Goal: Task Accomplishment & Management: Manage account settings

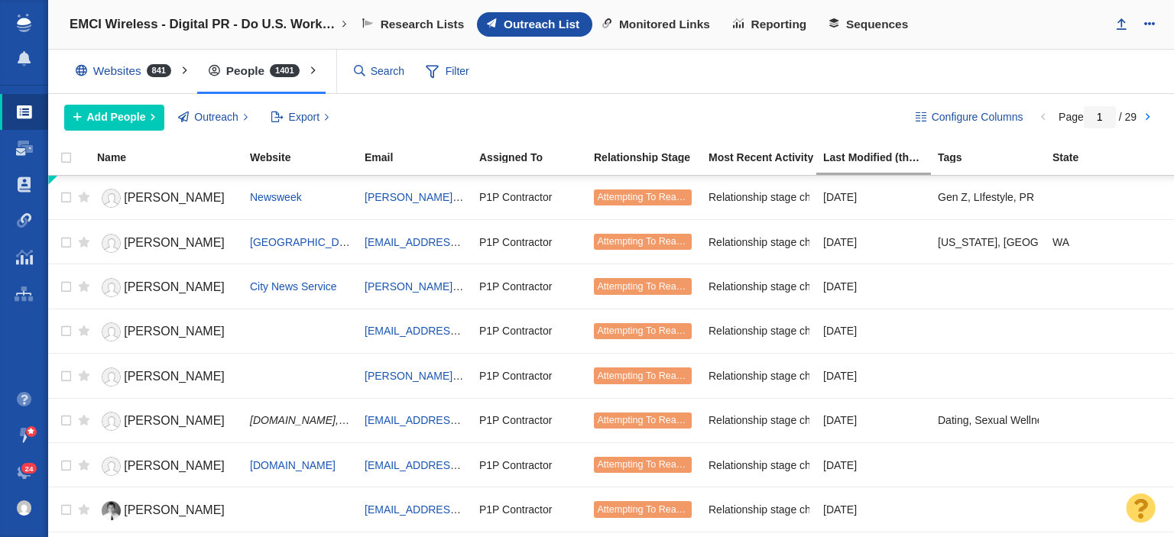
click at [28, 461] on link "24" at bounding box center [24, 472] width 48 height 37
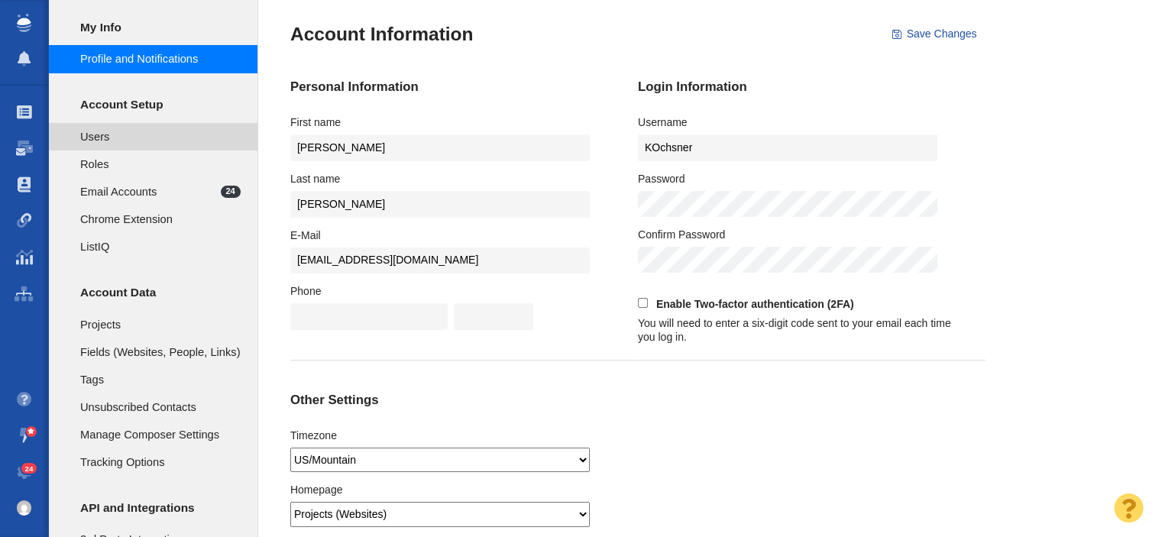
click at [107, 144] on span "Users" at bounding box center [160, 136] width 160 height 17
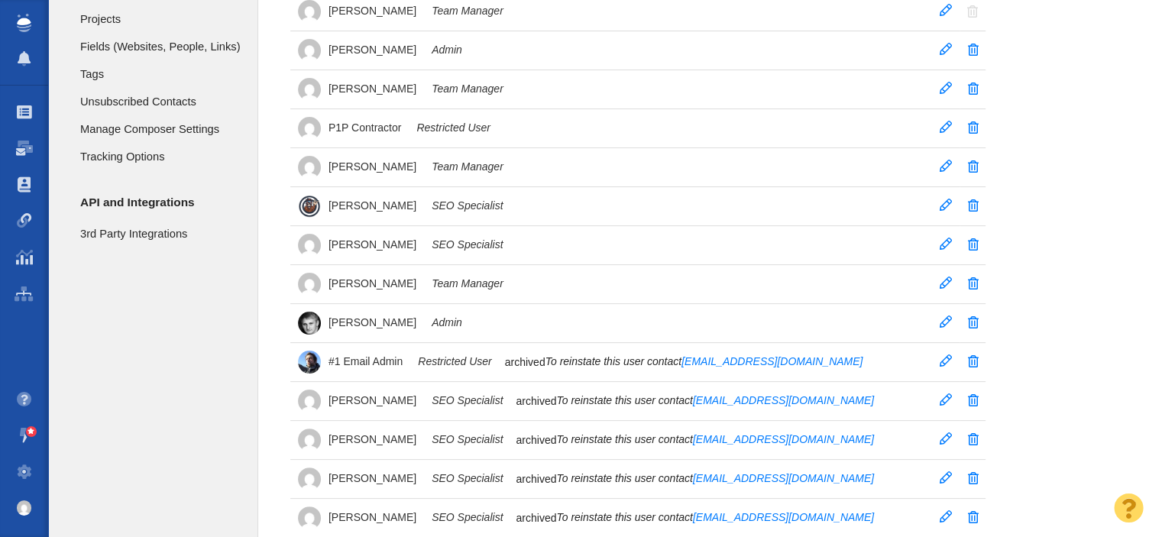
scroll to position [306, 0]
click at [942, 241] on span at bounding box center [946, 244] width 12 height 12
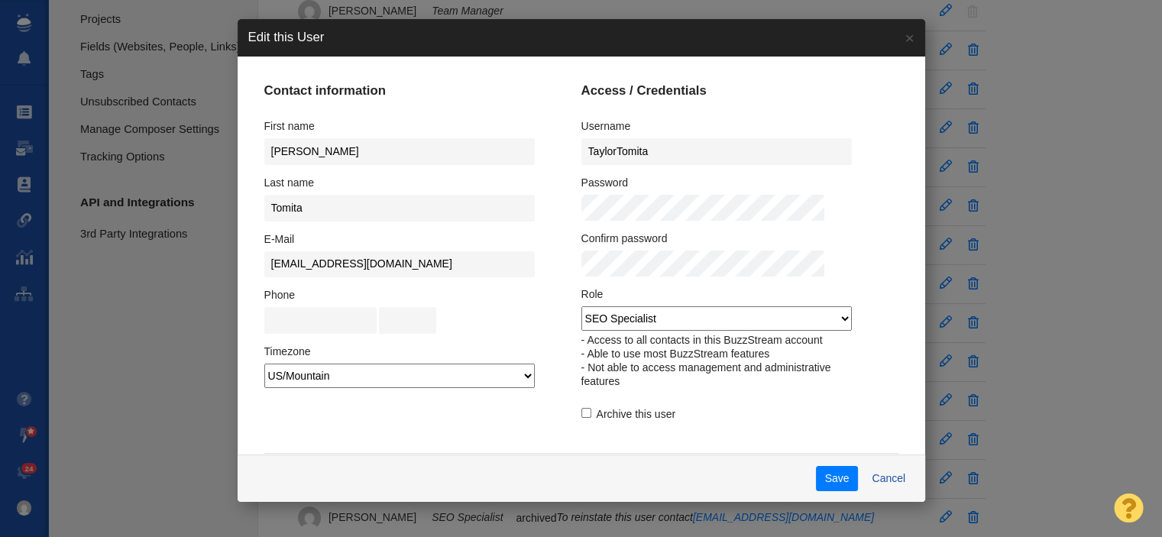
click at [617, 313] on select "Admin Team Manager SEO Specialist Restricted User ListIQ Collaborator" at bounding box center [717, 318] width 271 height 24
select select "3"
click at [582, 306] on select "Admin Team Manager SEO Specialist Restricted User ListIQ Collaborator" at bounding box center [717, 318] width 271 height 24
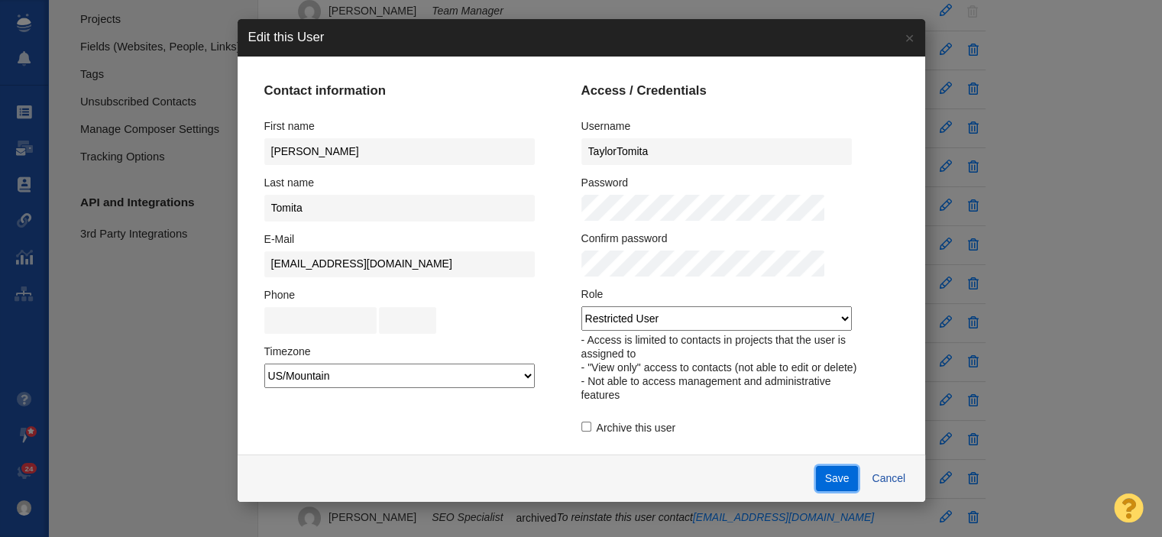
click at [816, 468] on button "Save" at bounding box center [837, 479] width 42 height 26
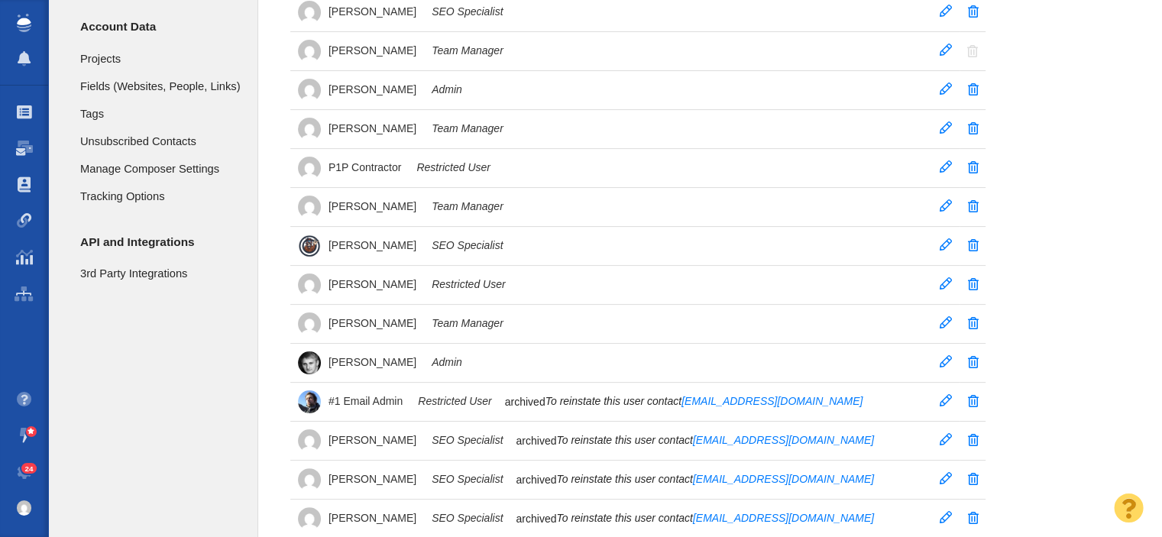
scroll to position [229, 0]
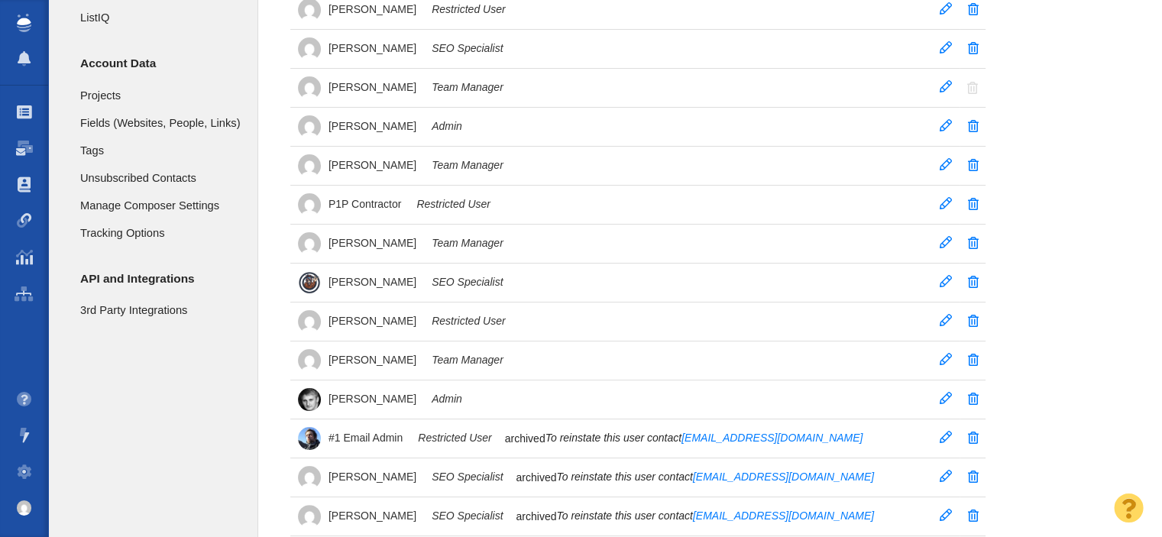
scroll to position [229, 0]
click at [350, 276] on span "[PERSON_NAME]" at bounding box center [373, 282] width 88 height 14
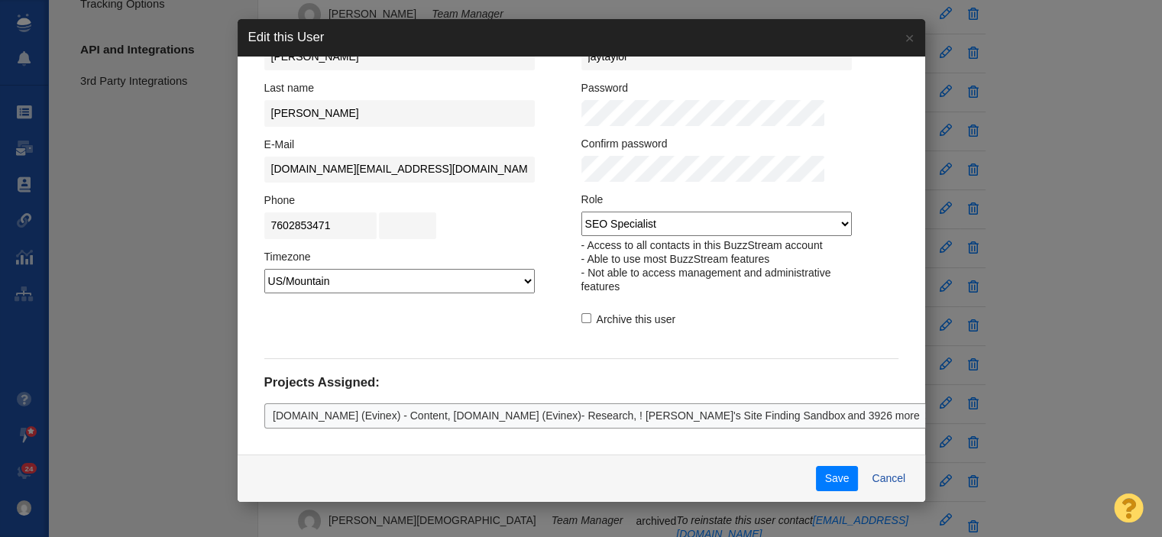
scroll to position [0, 0]
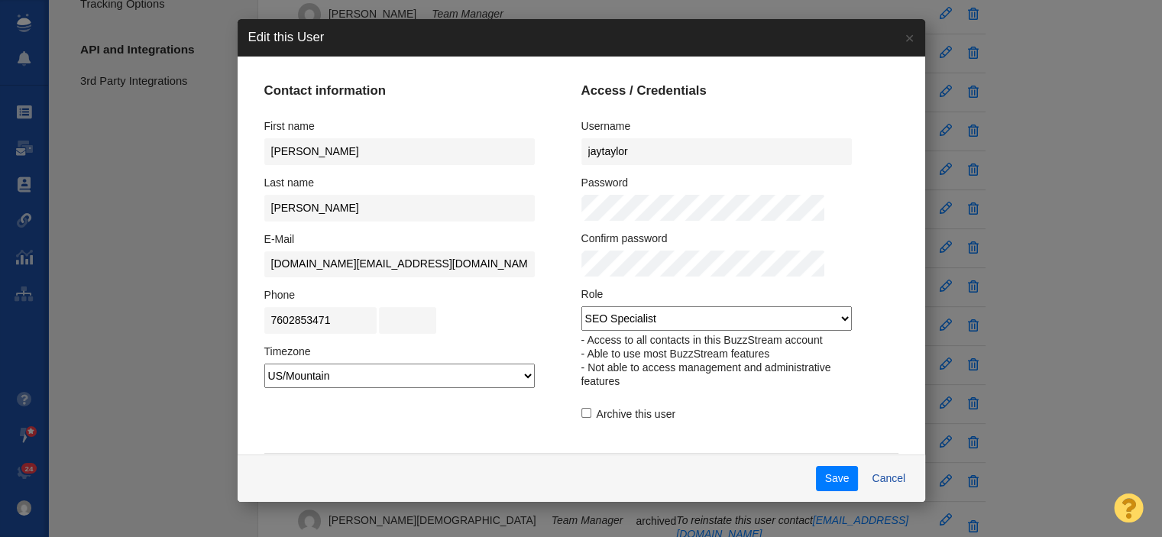
click at [759, 318] on select "Admin Team Manager SEO Specialist Restricted User ListIQ Collaborator" at bounding box center [717, 318] width 271 height 24
select select "3"
click at [582, 306] on select "Admin Team Manager SEO Specialist Restricted User ListIQ Collaborator" at bounding box center [717, 318] width 271 height 24
click at [816, 471] on button "Save" at bounding box center [837, 479] width 42 height 26
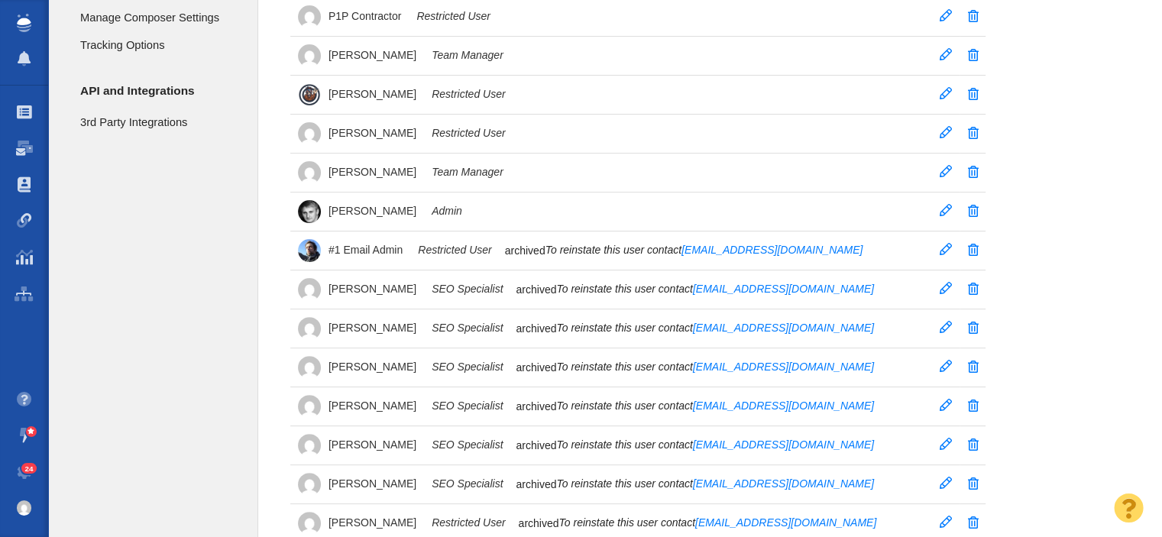
scroll to position [382, 0]
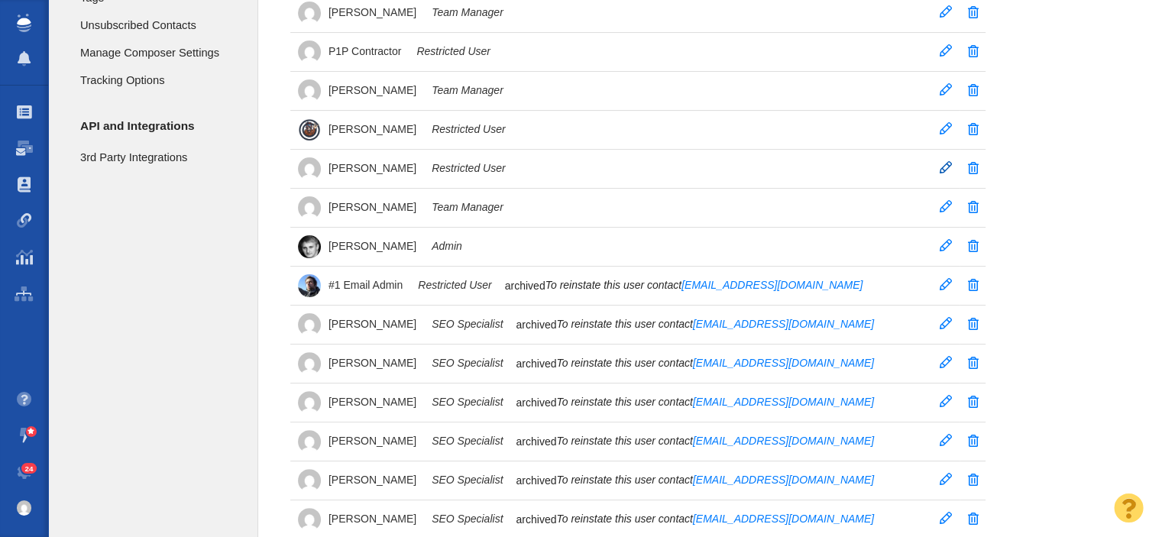
click at [941, 163] on span at bounding box center [946, 167] width 12 height 12
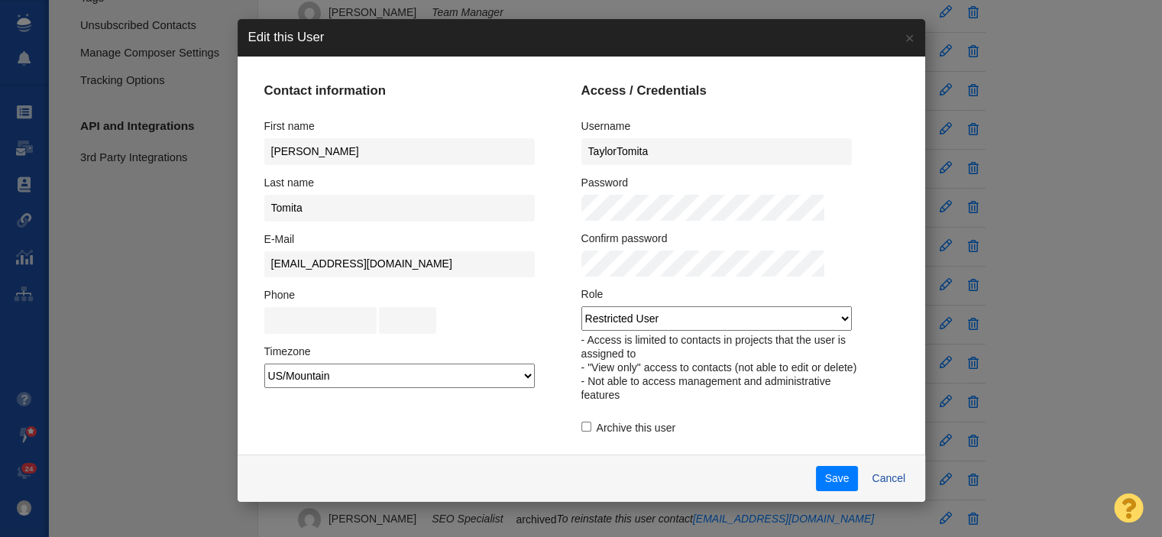
click at [731, 322] on select "Admin Team Manager SEO Specialist Restricted User ListIQ Collaborator" at bounding box center [717, 318] width 271 height 24
select select "2"
click at [582, 306] on select "Admin Team Manager SEO Specialist Restricted User ListIQ Collaborator" at bounding box center [717, 318] width 271 height 24
click at [816, 485] on button "Save" at bounding box center [837, 479] width 42 height 26
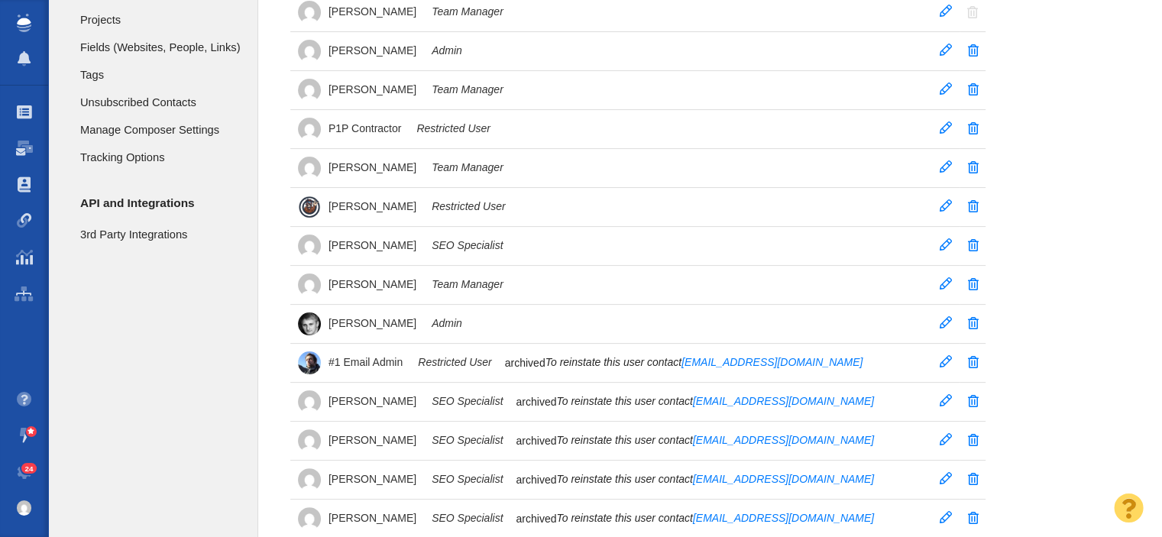
scroll to position [306, 0]
click at [457, 241] on em "SEO Specialist" at bounding box center [467, 245] width 71 height 14
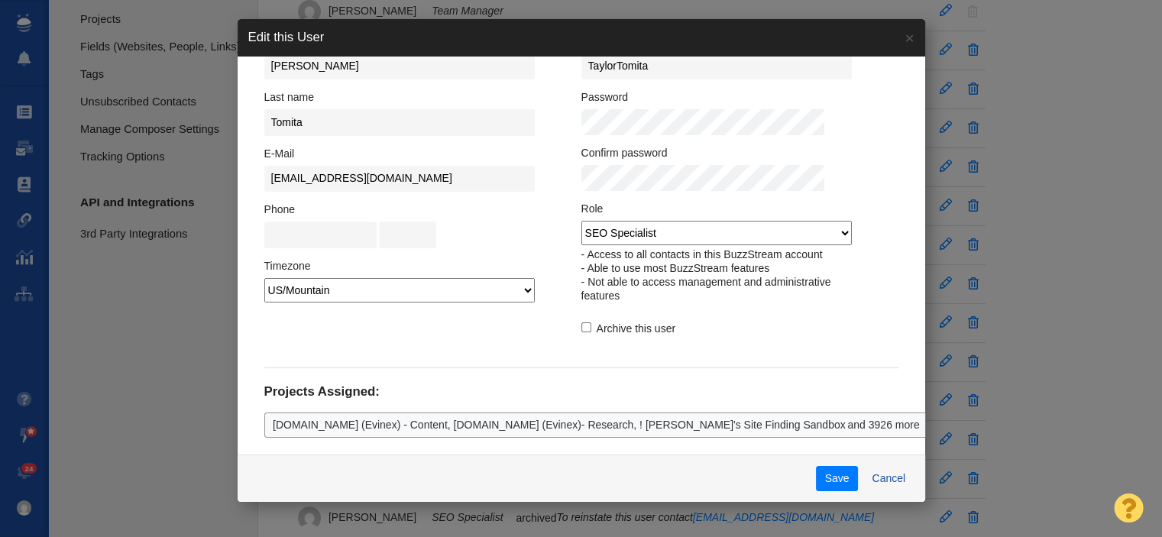
scroll to position [95, 0]
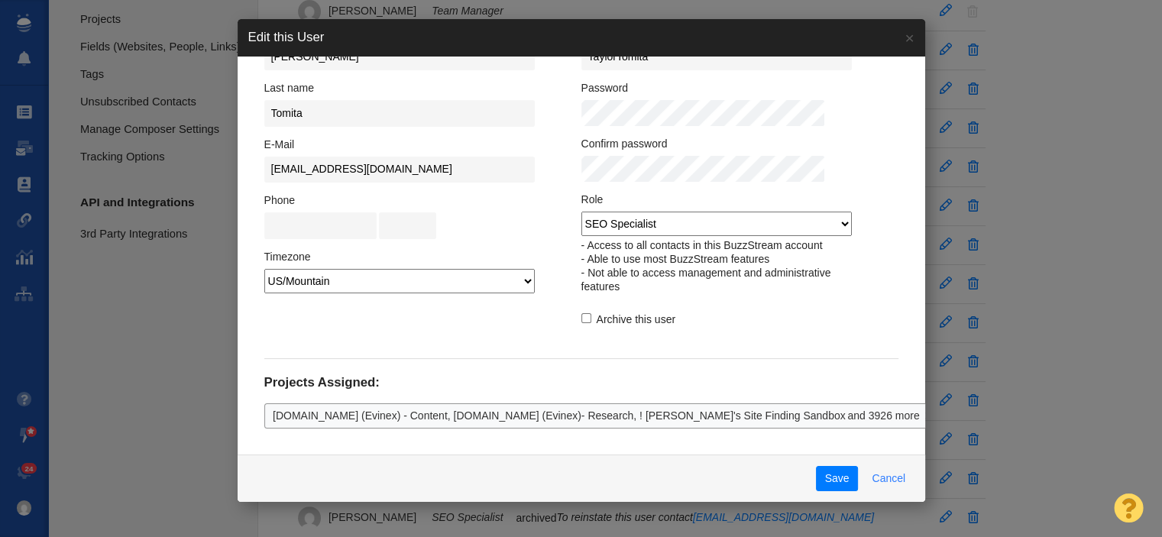
click at [864, 481] on button "Cancel" at bounding box center [889, 479] width 51 height 26
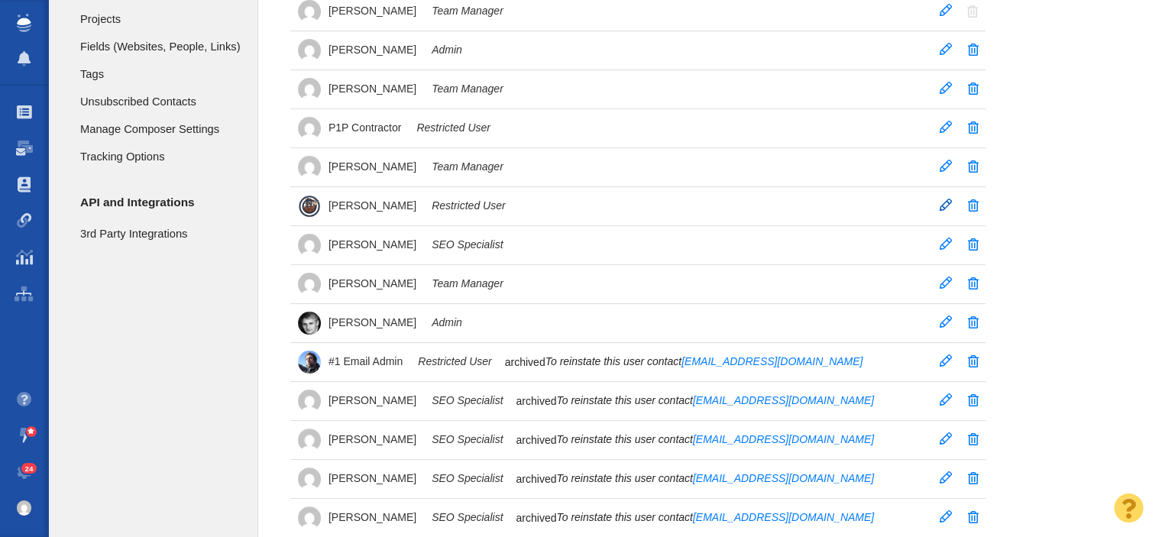
click at [391, 199] on span "[PERSON_NAME]" at bounding box center [373, 206] width 88 height 14
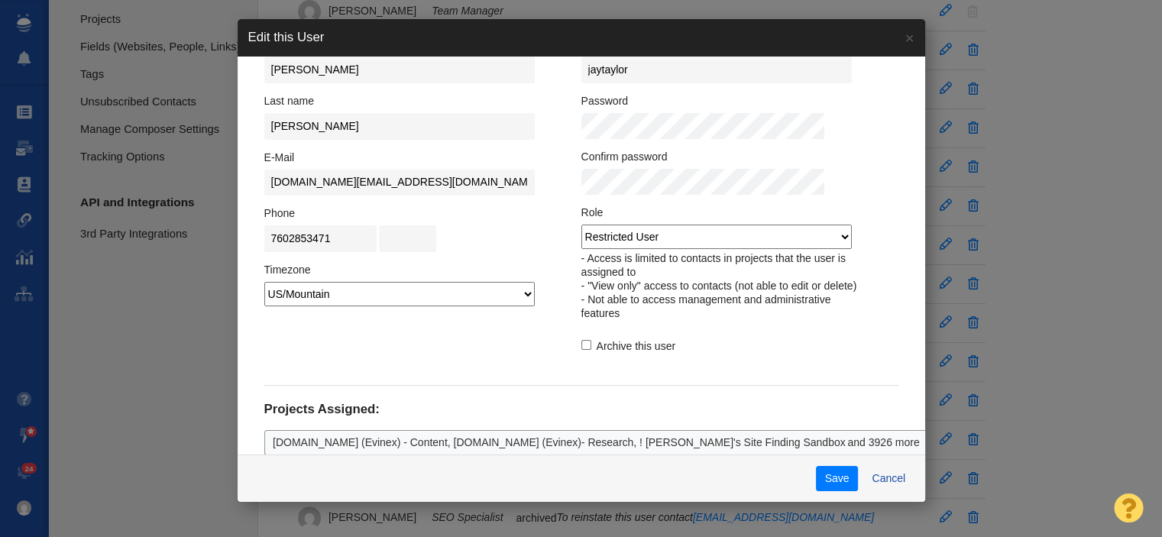
scroll to position [122, 0]
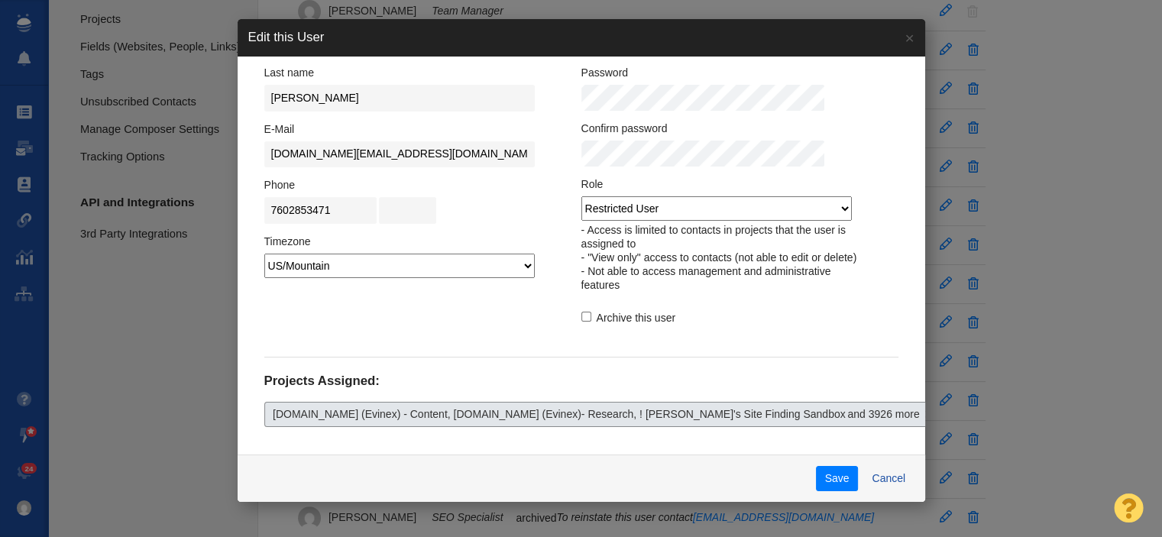
click at [544, 406] on link "Faverie.com (Evinex) - Content, Faverie.com (Evinex)- Research, ! Amethyst's Si…" at bounding box center [601, 415] width 674 height 26
click at [845, 415] on link "Faverie.com (Evinex) - Content, Faverie.com (Evinex)- Research, ! Amethyst's Si…" at bounding box center [601, 415] width 674 height 26
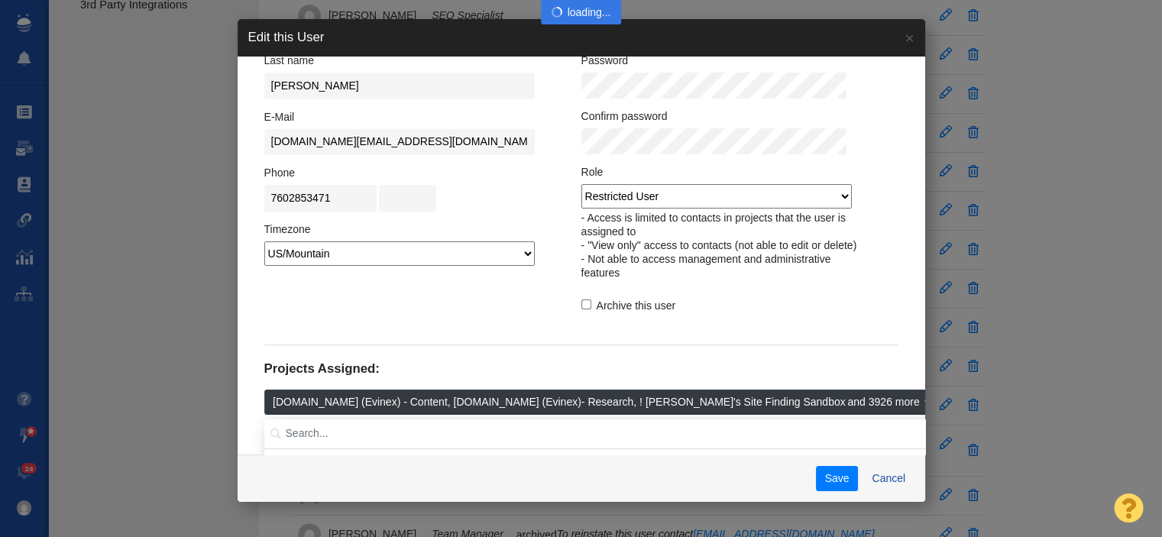
scroll to position [0, 0]
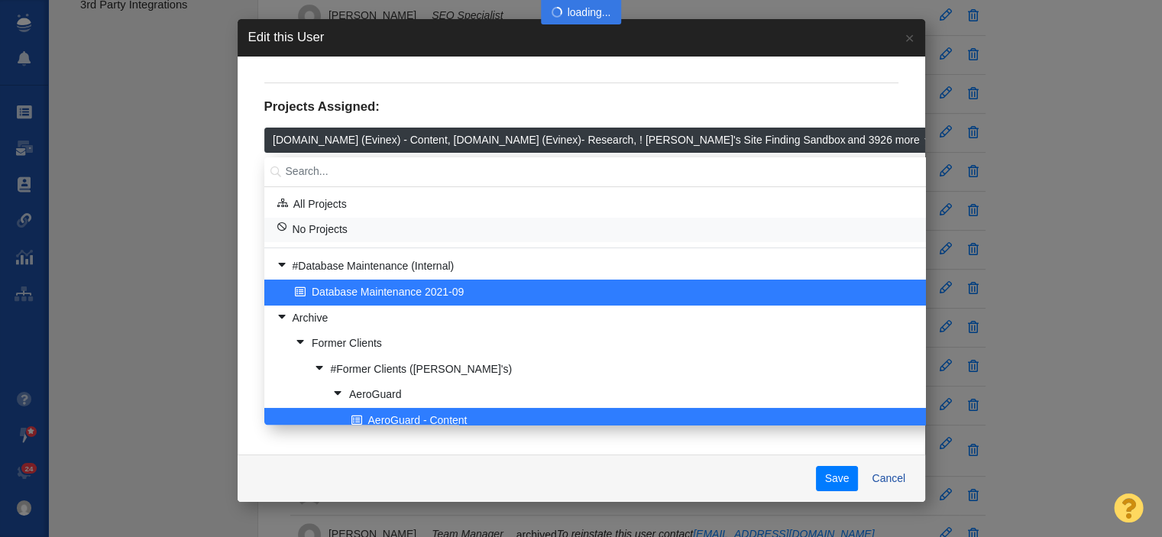
click at [343, 218] on td "No Projects" at bounding box center [603, 230] width 664 height 25
click at [329, 234] on span "No Projects" at bounding box center [320, 229] width 55 height 15
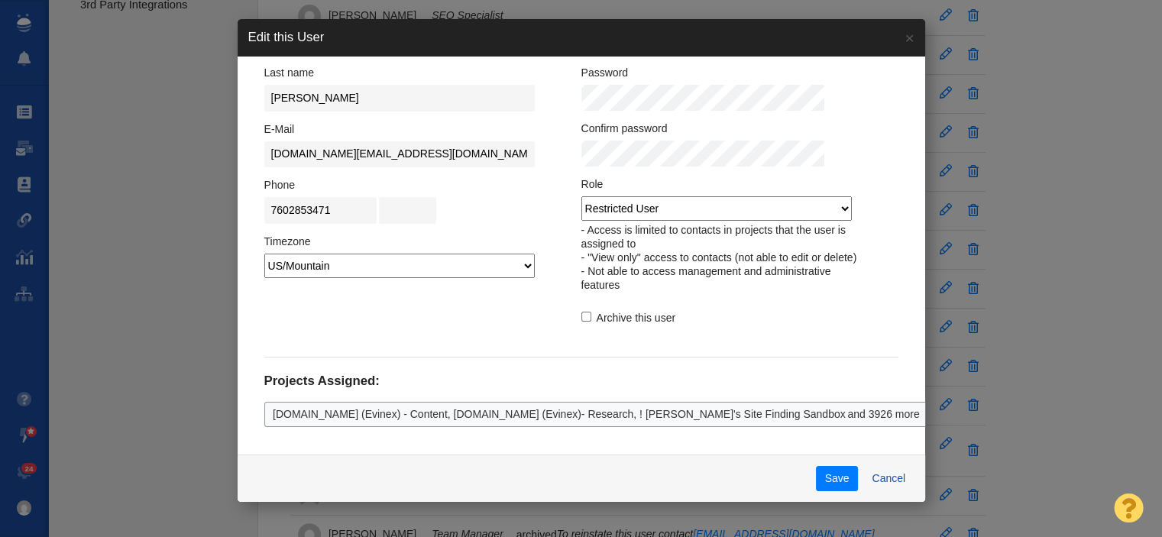
scroll to position [122, 0]
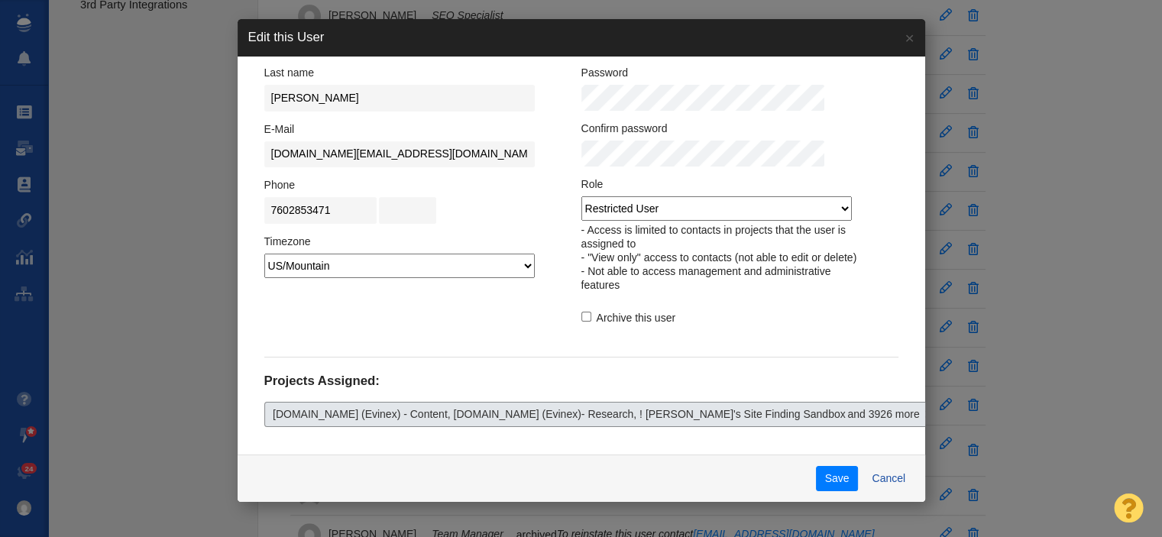
click at [536, 411] on span "[DOMAIN_NAME] (Evinex) - Content, [DOMAIN_NAME] (Evinex)- Research, ! [PERSON_N…" at bounding box center [559, 415] width 573 height 16
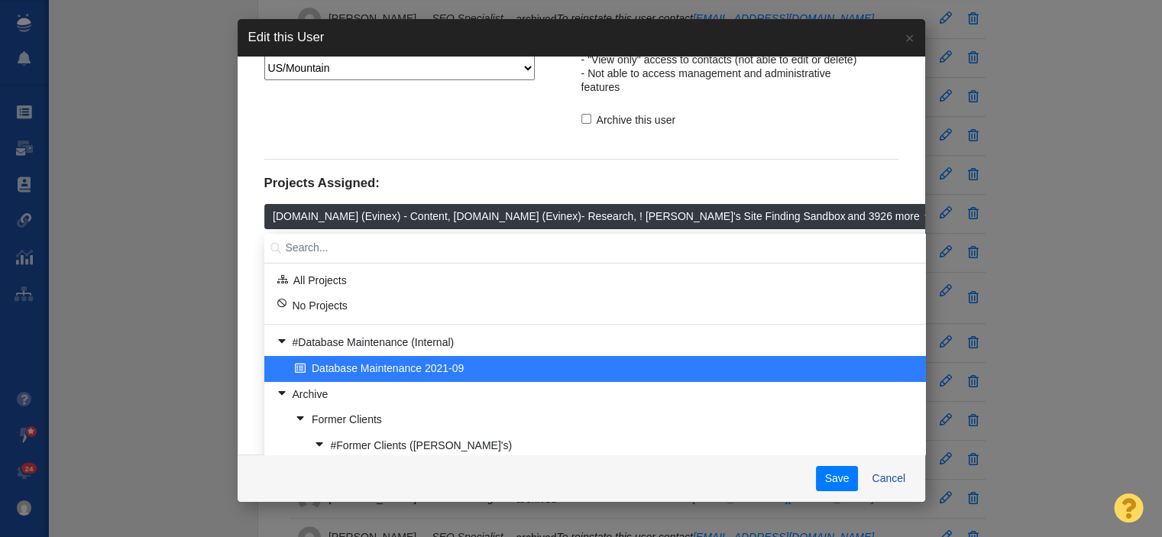
scroll to position [384, 0]
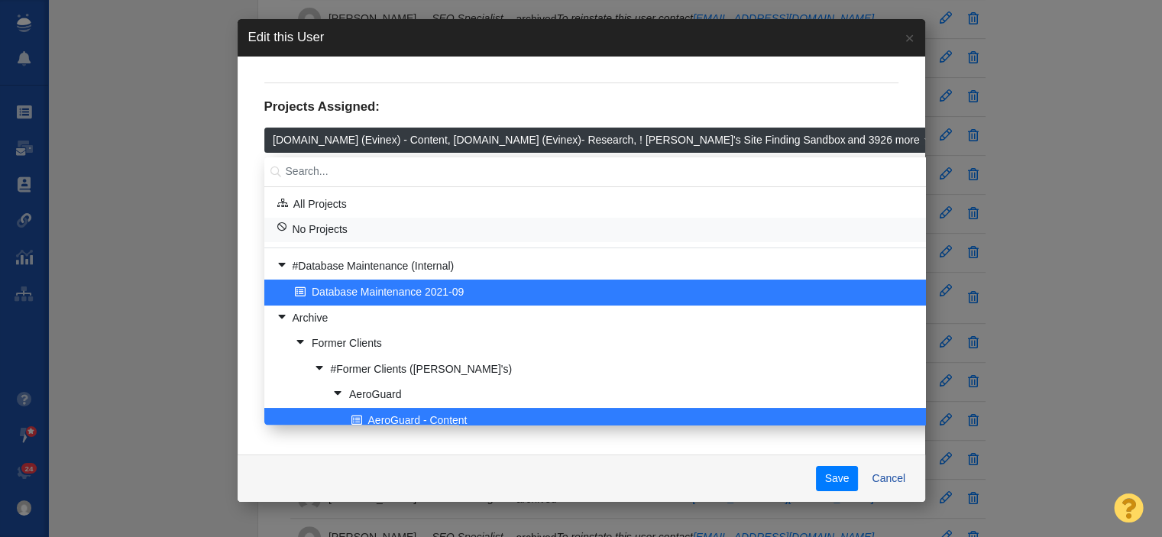
click at [304, 232] on span "No Projects" at bounding box center [320, 229] width 55 height 15
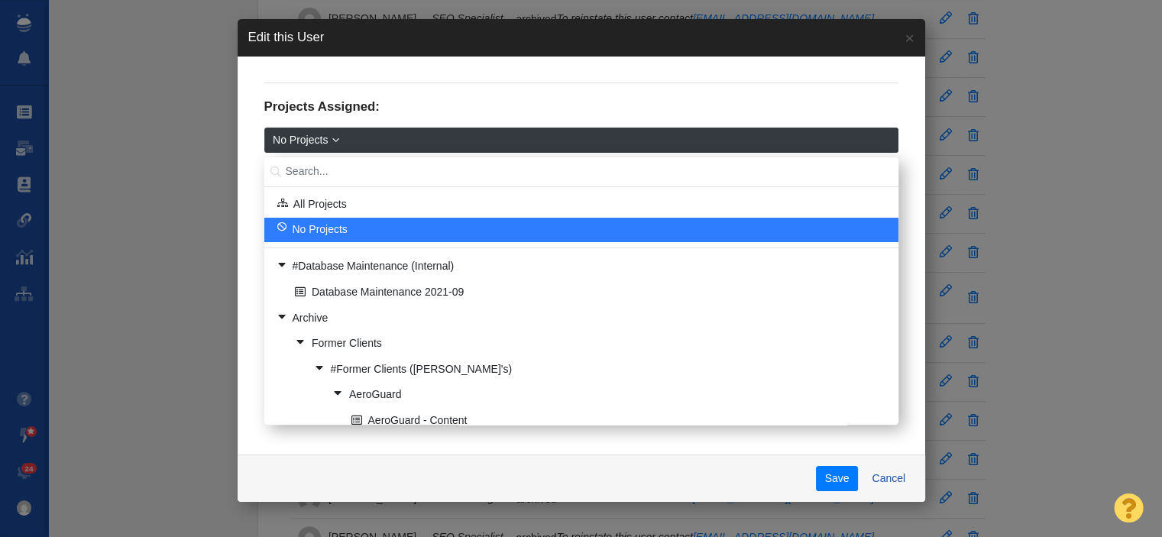
scroll to position [0, 0]
click at [894, 352] on div "Contact information First name [PERSON_NAME] Last name [PERSON_NAME] E-Mail [DO…" at bounding box center [582, 256] width 688 height 398
click at [739, 448] on div "Contact information First name [PERSON_NAME] Last name [PERSON_NAME] E-Mail [DO…" at bounding box center [582, 256] width 688 height 398
click at [737, 448] on div "Contact information First name [PERSON_NAME] Last name [PERSON_NAME] E-Mail [DO…" at bounding box center [582, 256] width 688 height 398
click at [829, 115] on fieldset "Projects Assigned: No Projects All Projects No Projects #Database Maintenance (…" at bounding box center [581, 256] width 634 height 347
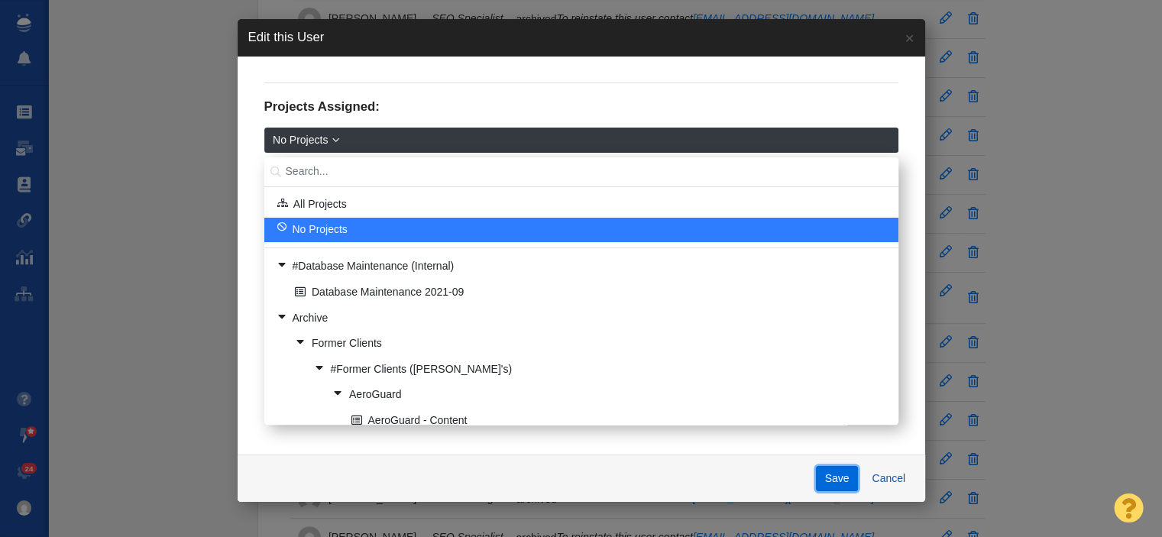
click at [835, 475] on button "Save" at bounding box center [837, 479] width 42 height 26
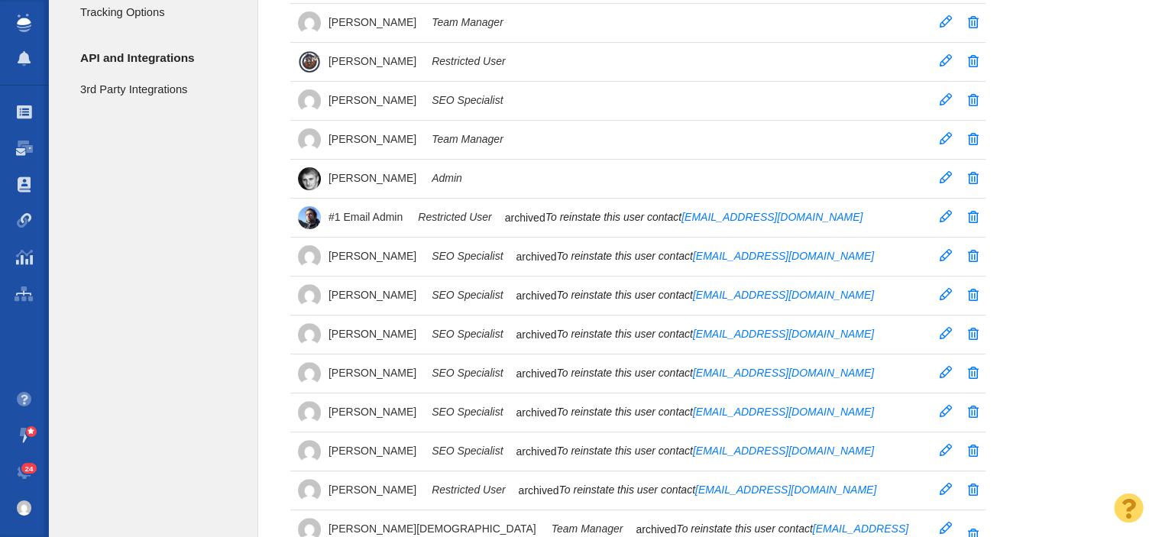
scroll to position [306, 0]
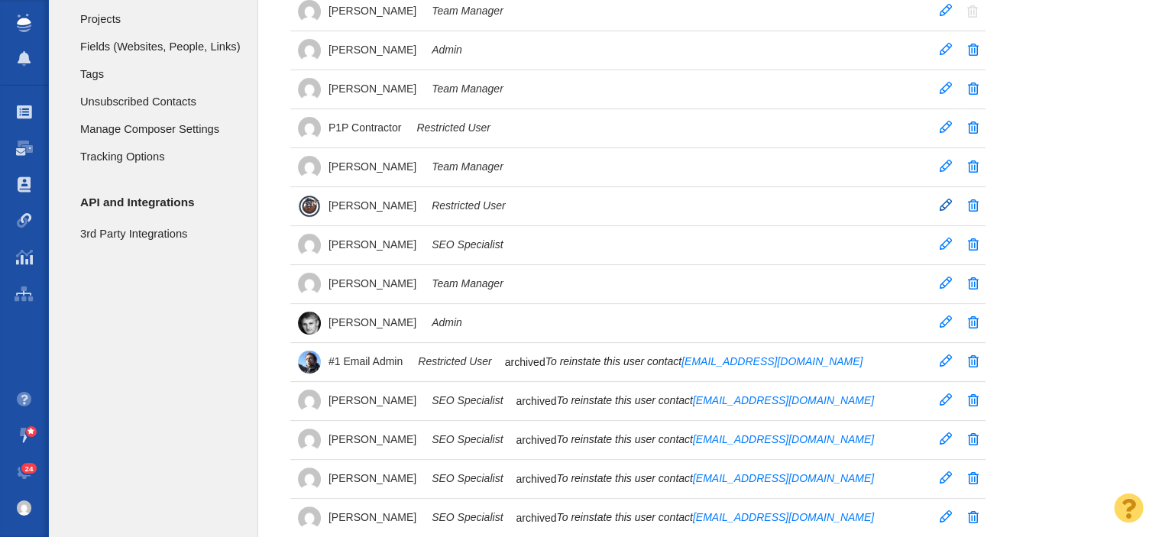
click at [947, 205] on span at bounding box center [946, 205] width 12 height 12
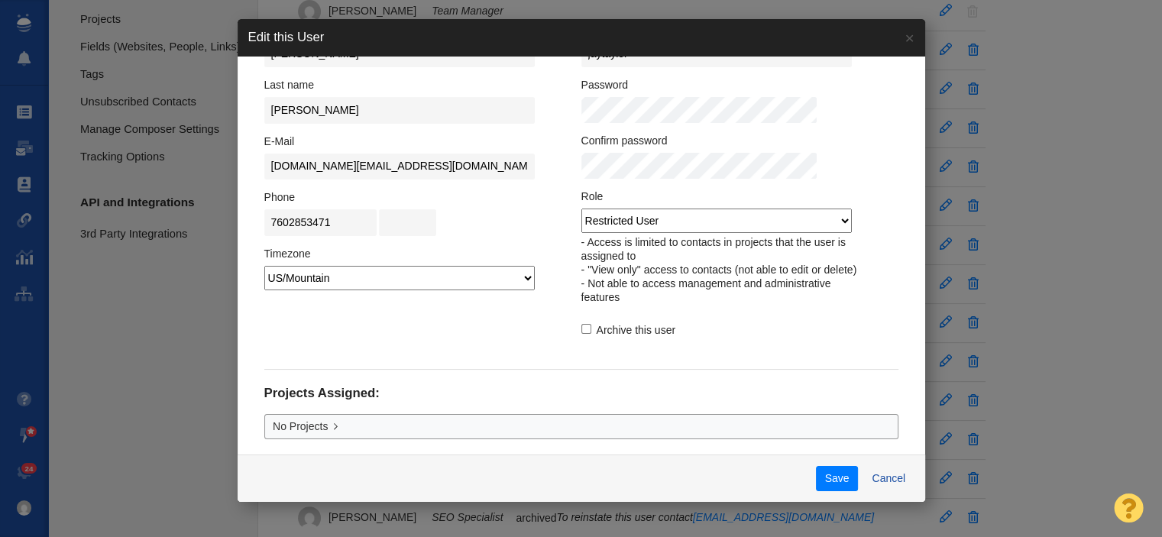
scroll to position [122, 0]
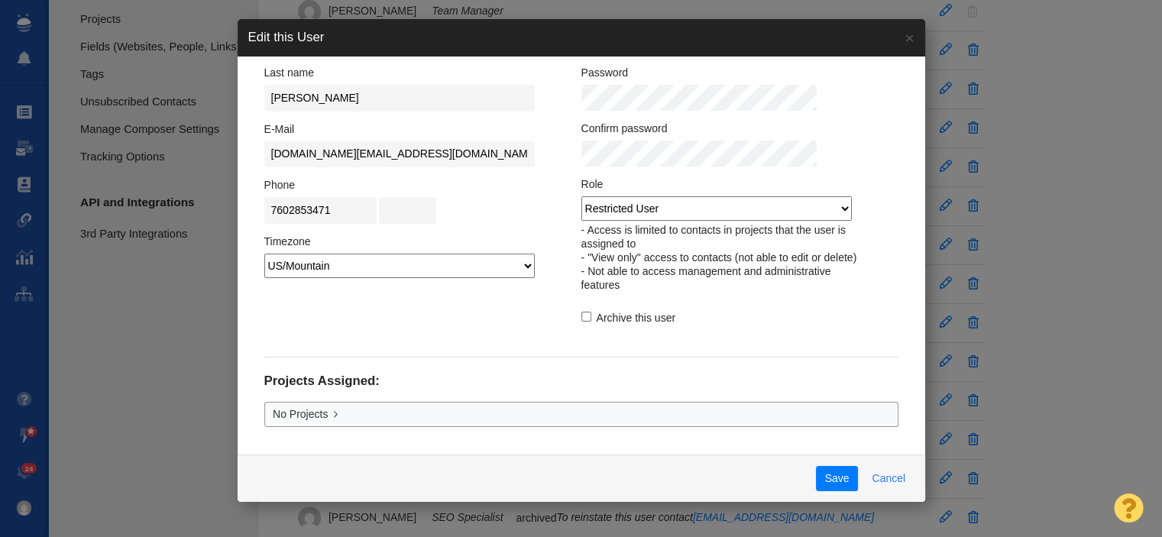
click at [864, 476] on button "Cancel" at bounding box center [889, 479] width 51 height 26
